Goal: Task Accomplishment & Management: Use online tool/utility

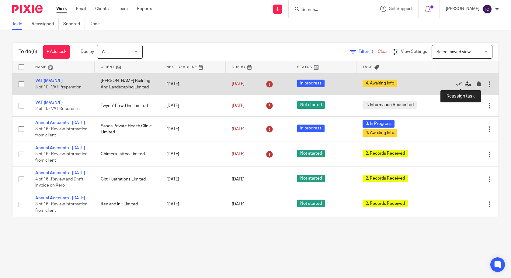
click at [465, 83] on icon at bounding box center [468, 84] width 6 height 6
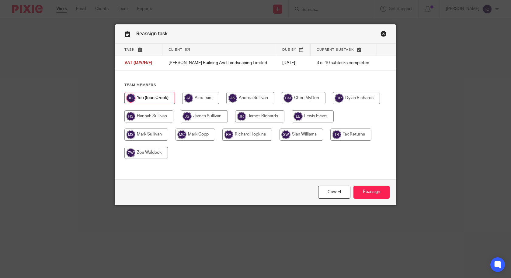
click at [150, 152] on input "radio" at bounding box center [146, 153] width 44 height 12
radio input "true"
click at [384, 192] on input "Reassign" at bounding box center [372, 192] width 36 height 13
